Goal: Information Seeking & Learning: Learn about a topic

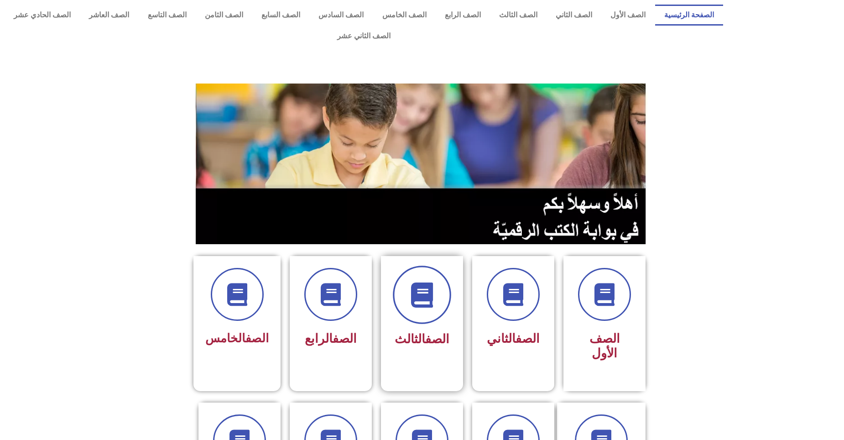
click at [414, 282] on icon at bounding box center [422, 294] width 25 height 25
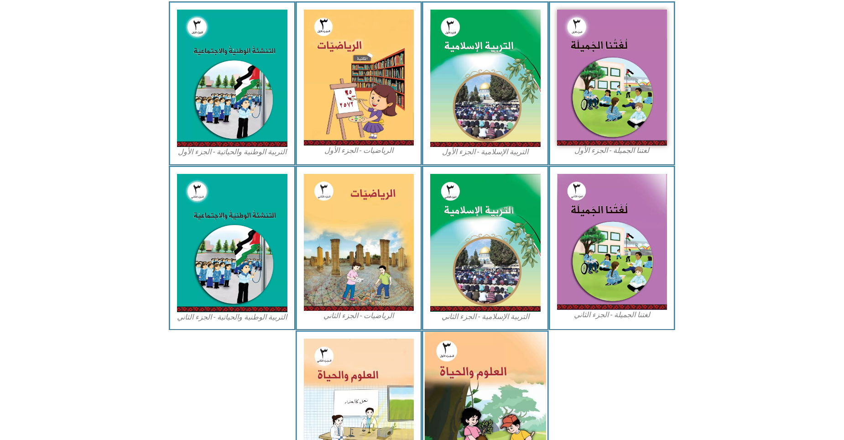
scroll to position [319, 0]
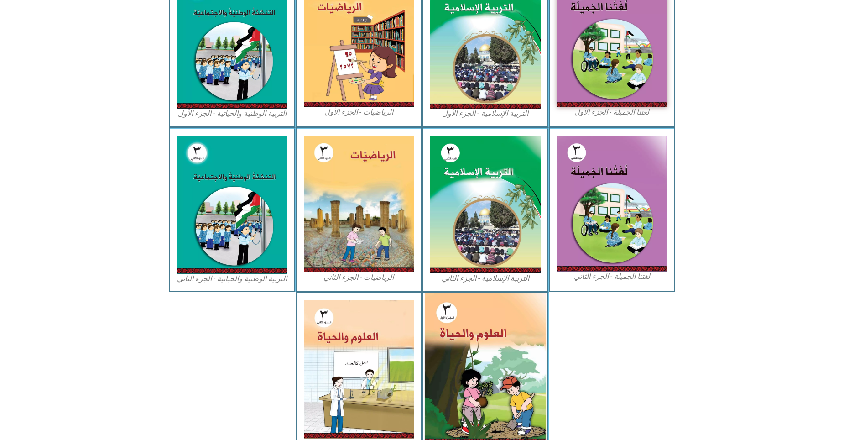
click at [484, 315] on img at bounding box center [485, 368] width 121 height 151
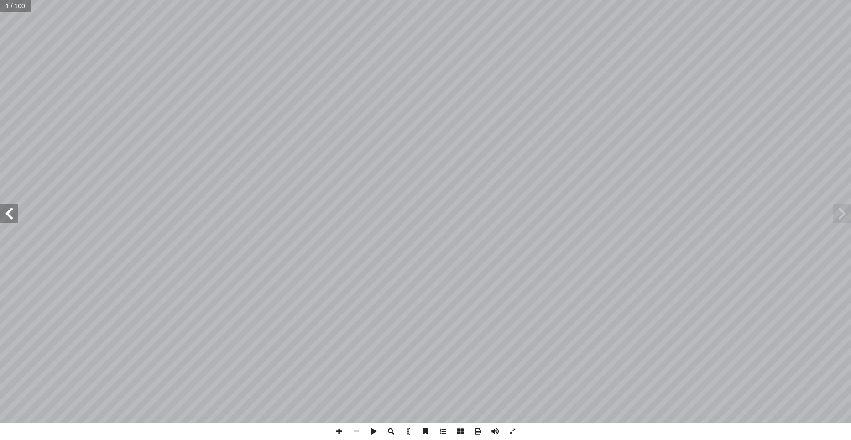
click at [3, 217] on span at bounding box center [9, 213] width 18 height 18
click at [4, 216] on span at bounding box center [9, 213] width 18 height 18
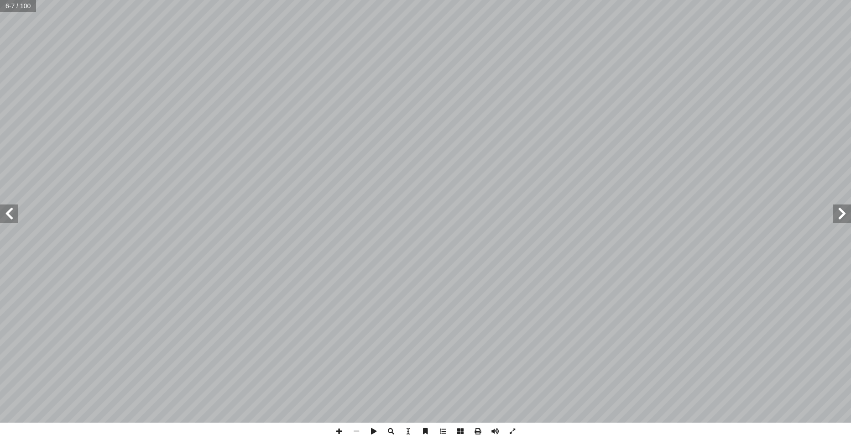
click at [4, 215] on span at bounding box center [9, 213] width 18 height 18
click at [4, 211] on span at bounding box center [9, 213] width 18 height 18
click at [5, 209] on span at bounding box center [9, 213] width 18 height 18
click at [14, 220] on span at bounding box center [9, 213] width 18 height 18
